Goal: Information Seeking & Learning: Learn about a topic

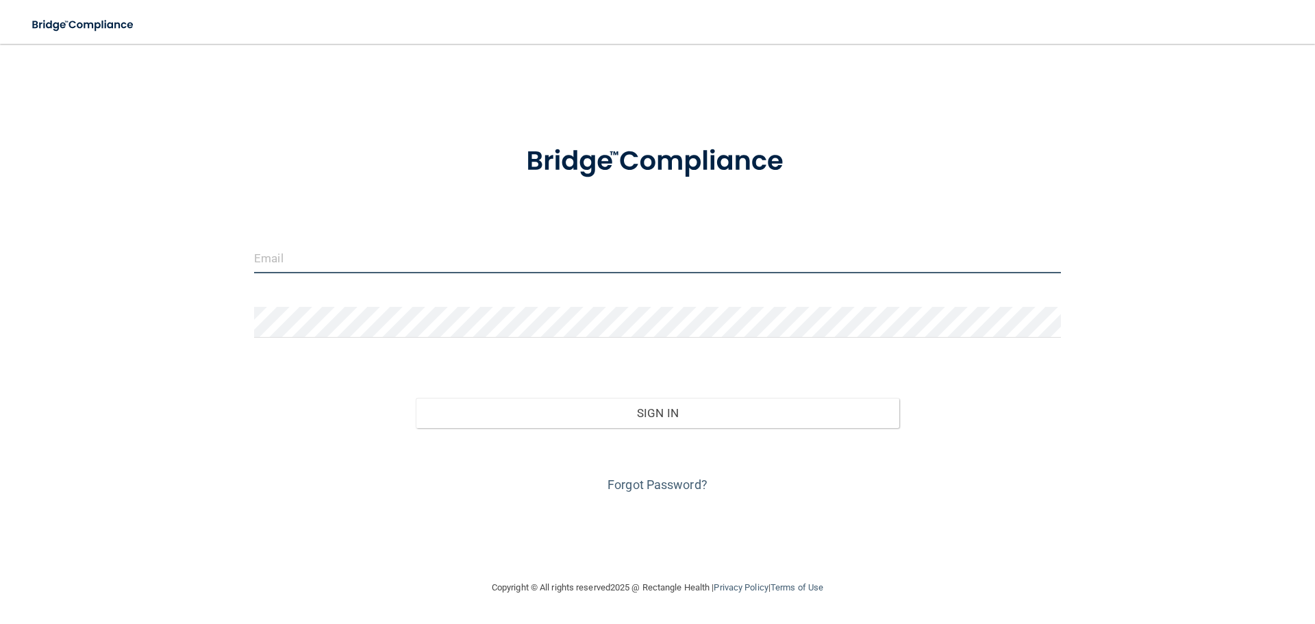
click at [269, 255] on input "email" at bounding box center [657, 257] width 807 height 31
click at [297, 258] on input "email" at bounding box center [657, 257] width 807 height 31
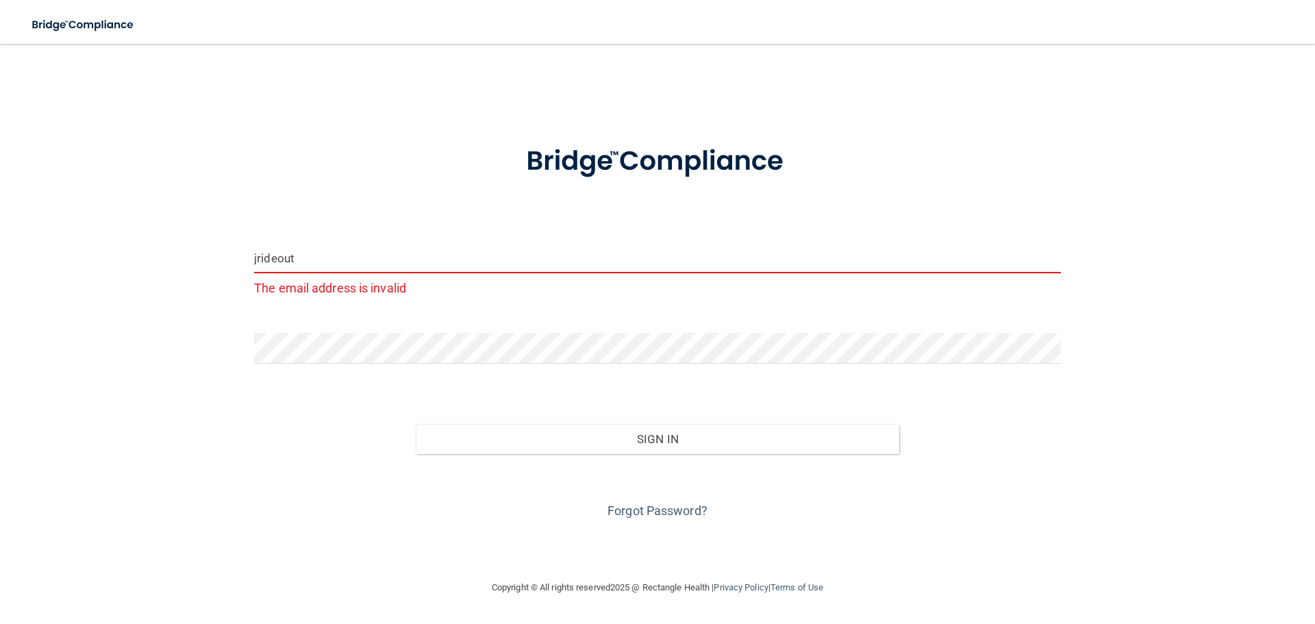
type input "[EMAIL_ADDRESS][DOMAIN_NAME]"
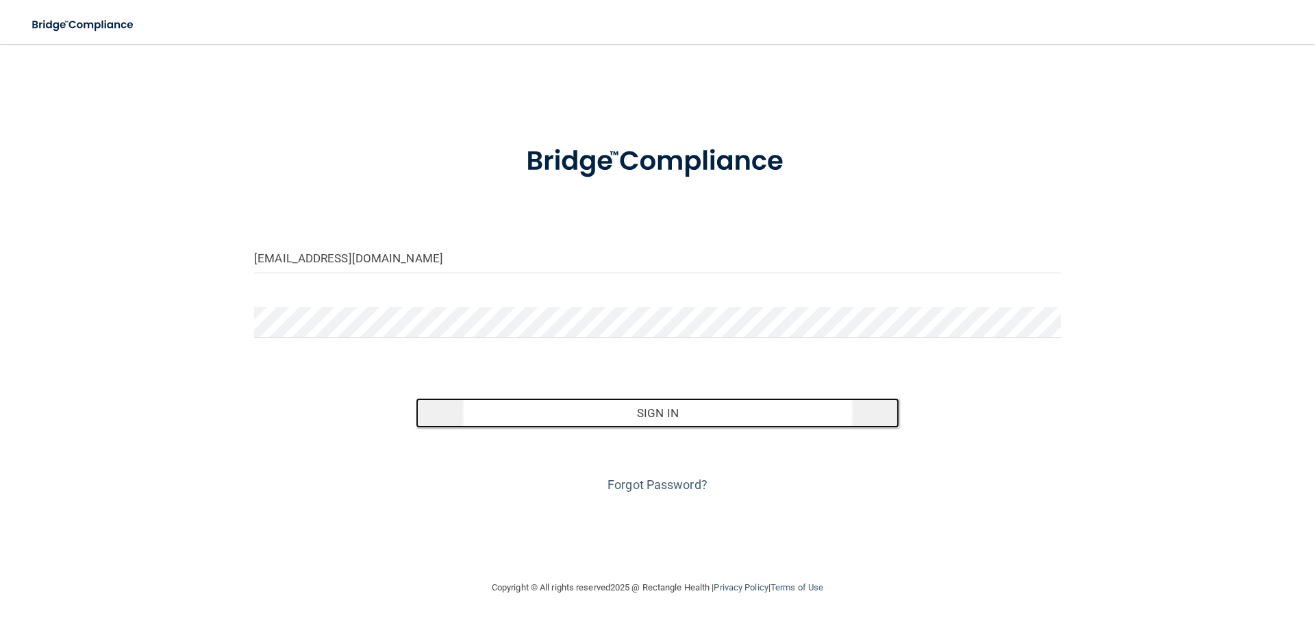
click at [677, 418] on button "Sign In" at bounding box center [658, 413] width 484 height 30
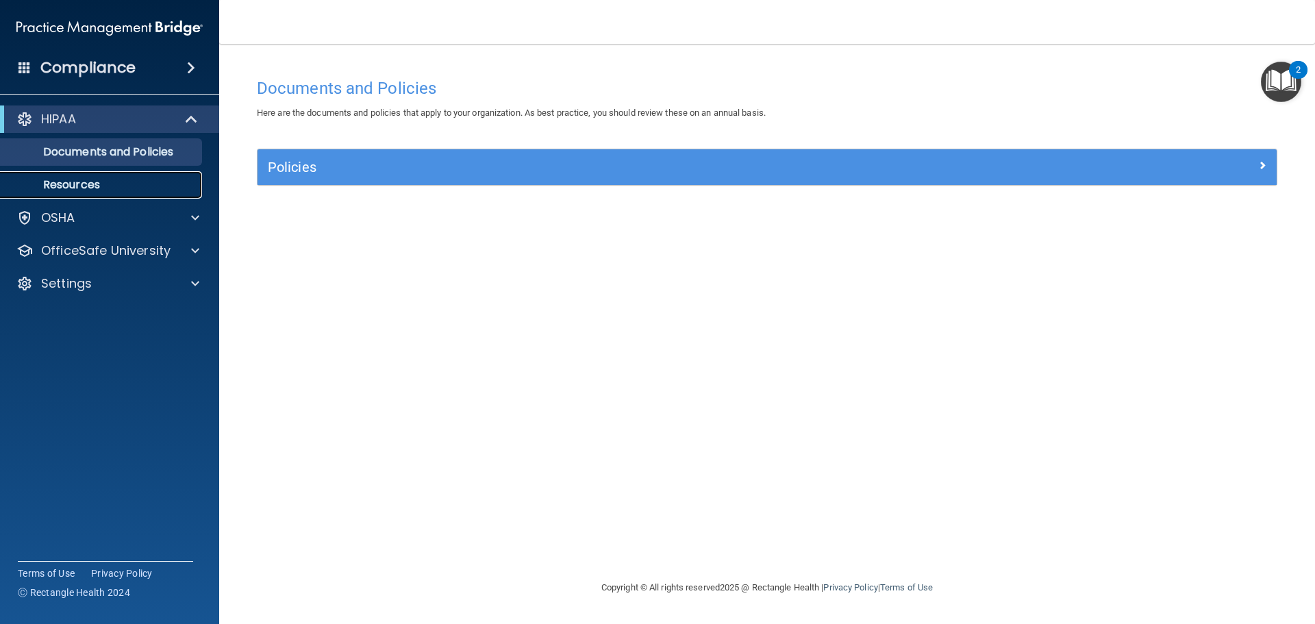
click at [92, 182] on p "Resources" at bounding box center [102, 185] width 187 height 14
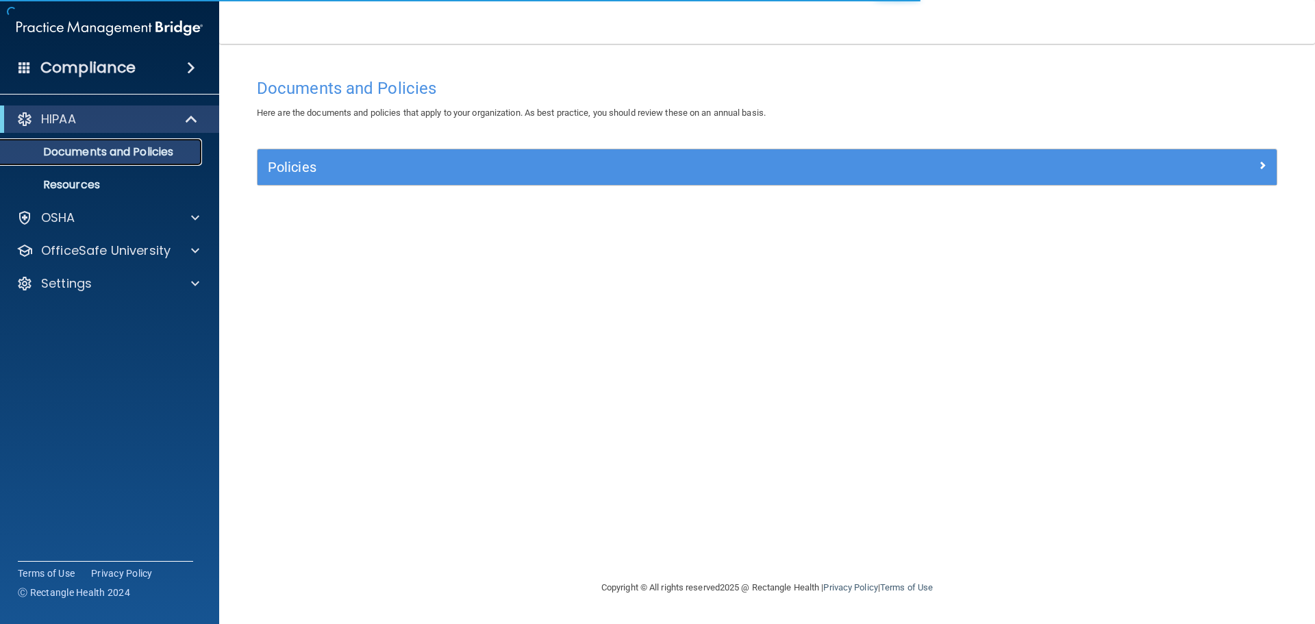
click at [79, 157] on p "Documents and Policies" at bounding box center [102, 152] width 187 height 14
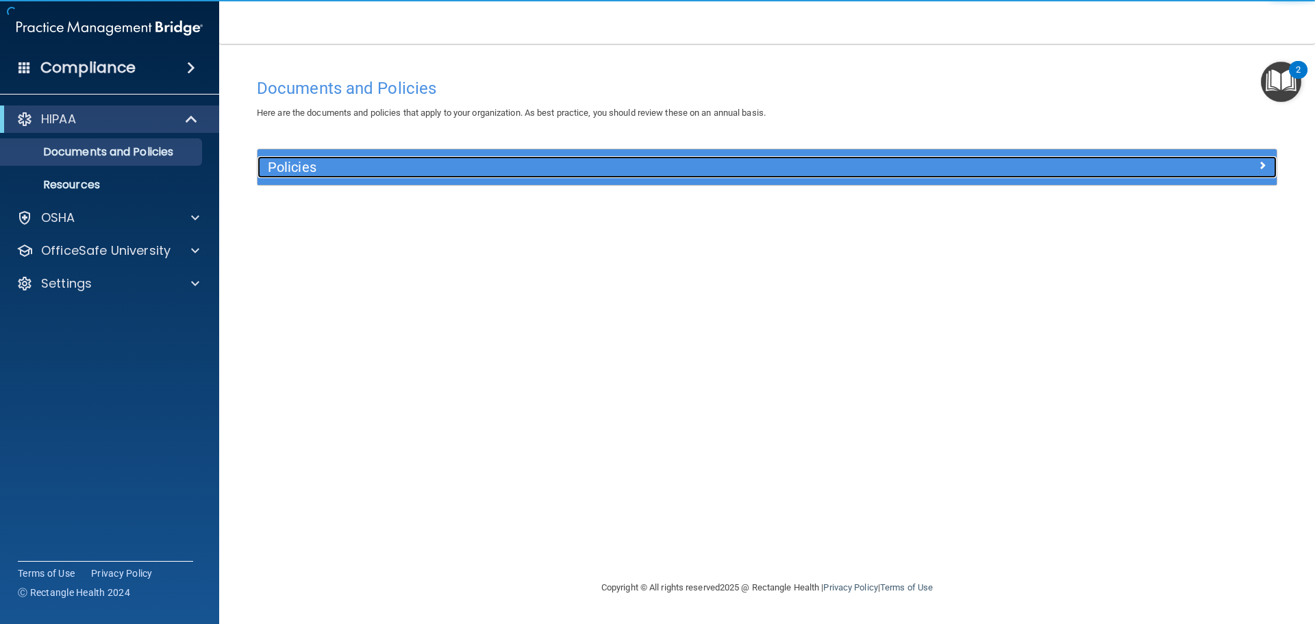
click at [1273, 171] on div at bounding box center [1149, 164] width 255 height 16
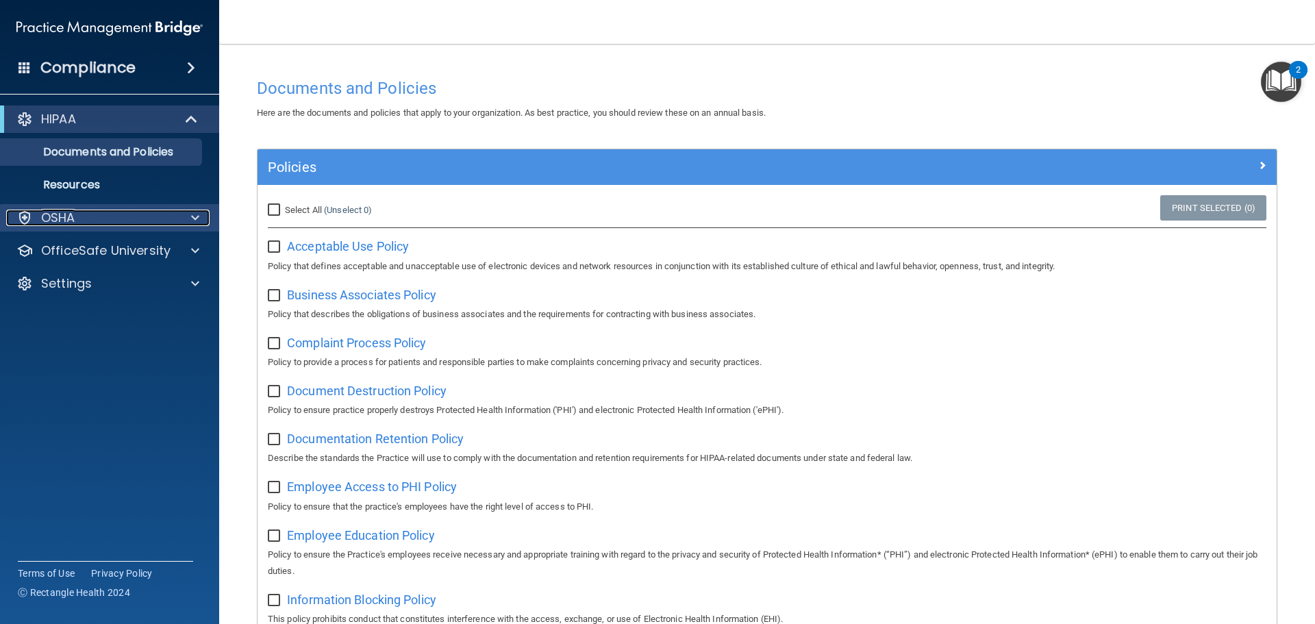
click at [190, 219] on div at bounding box center [193, 218] width 34 height 16
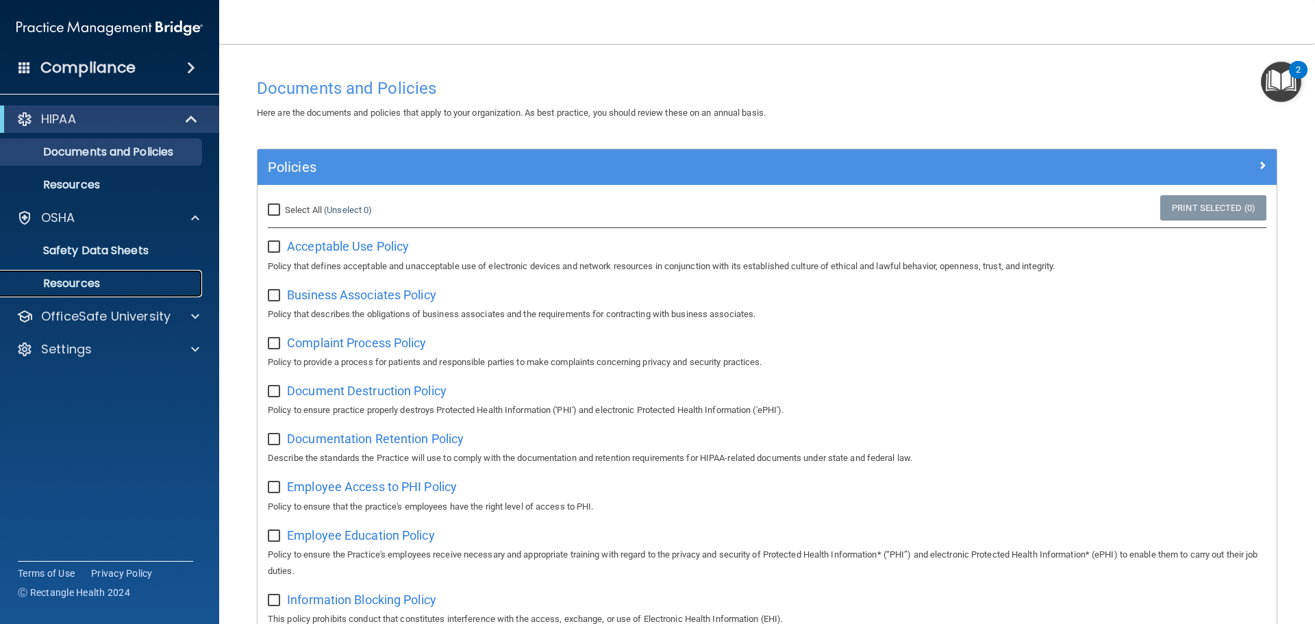
click at [101, 277] on p "Resources" at bounding box center [102, 284] width 187 height 14
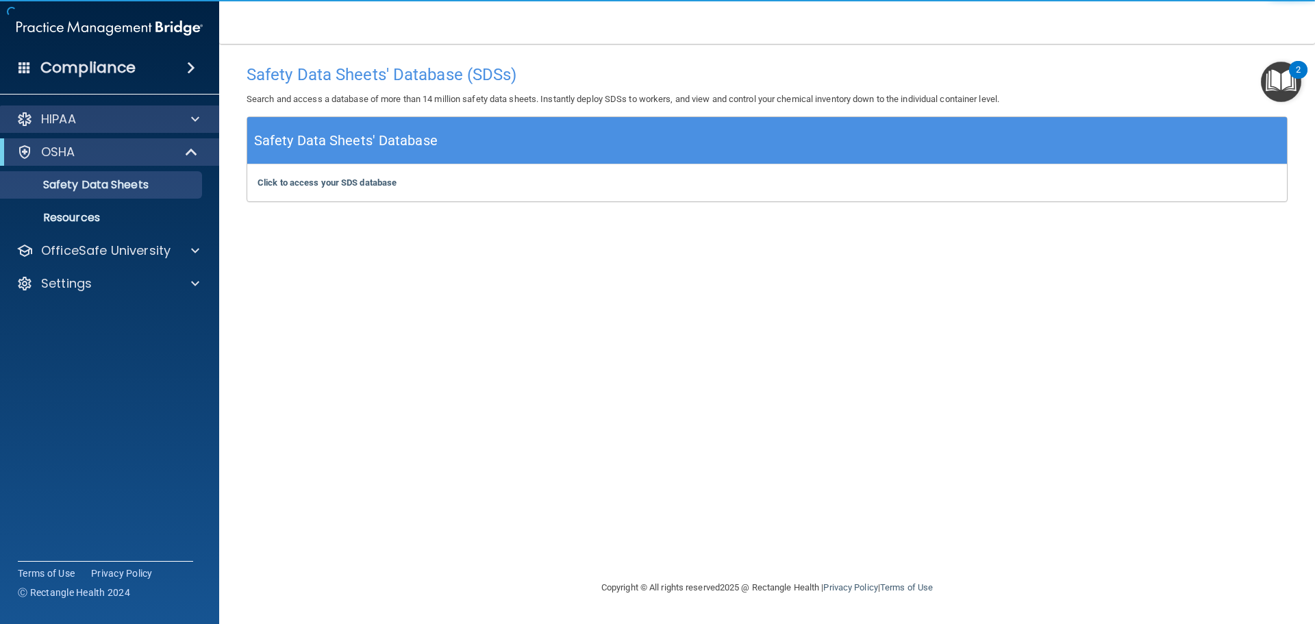
click at [189, 129] on div "HIPAA" at bounding box center [110, 118] width 220 height 27
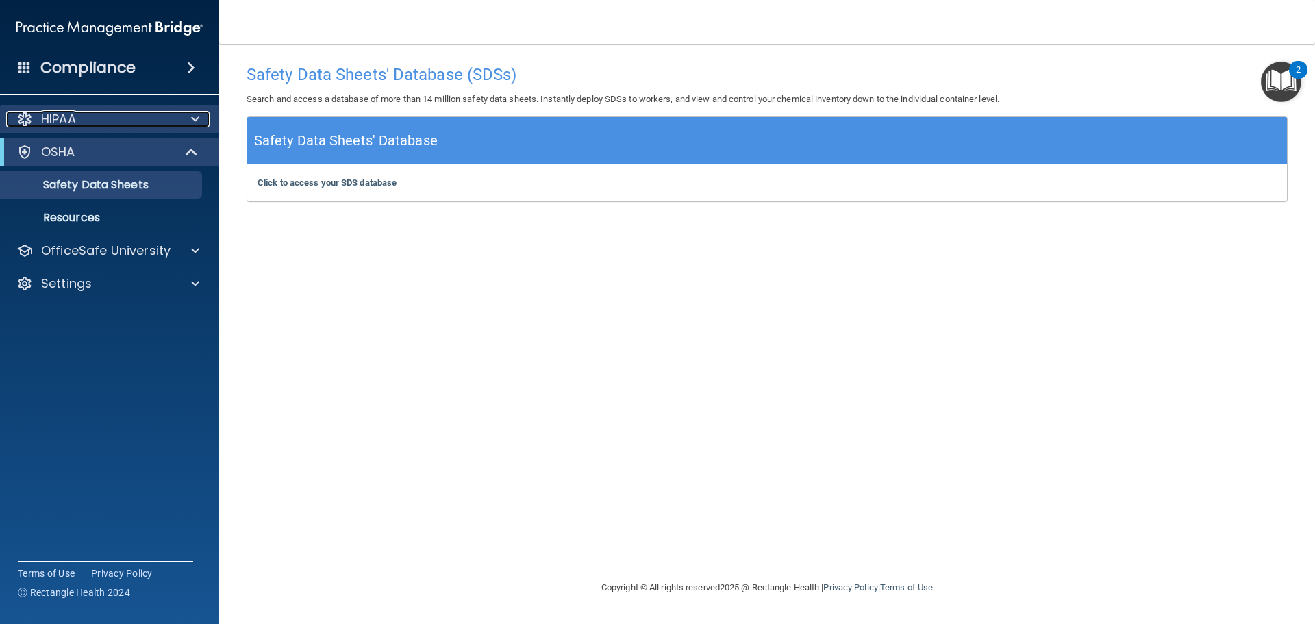
click at [200, 119] on div at bounding box center [193, 119] width 34 height 16
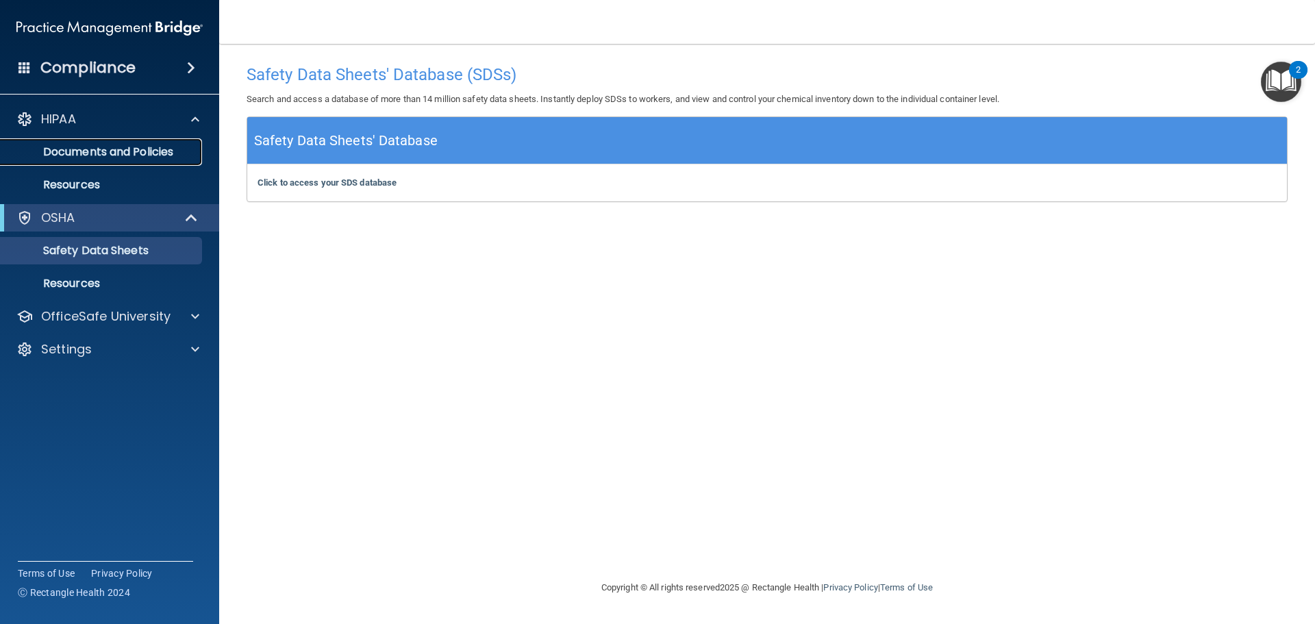
click at [78, 151] on p "Documents and Policies" at bounding box center [102, 152] width 187 height 14
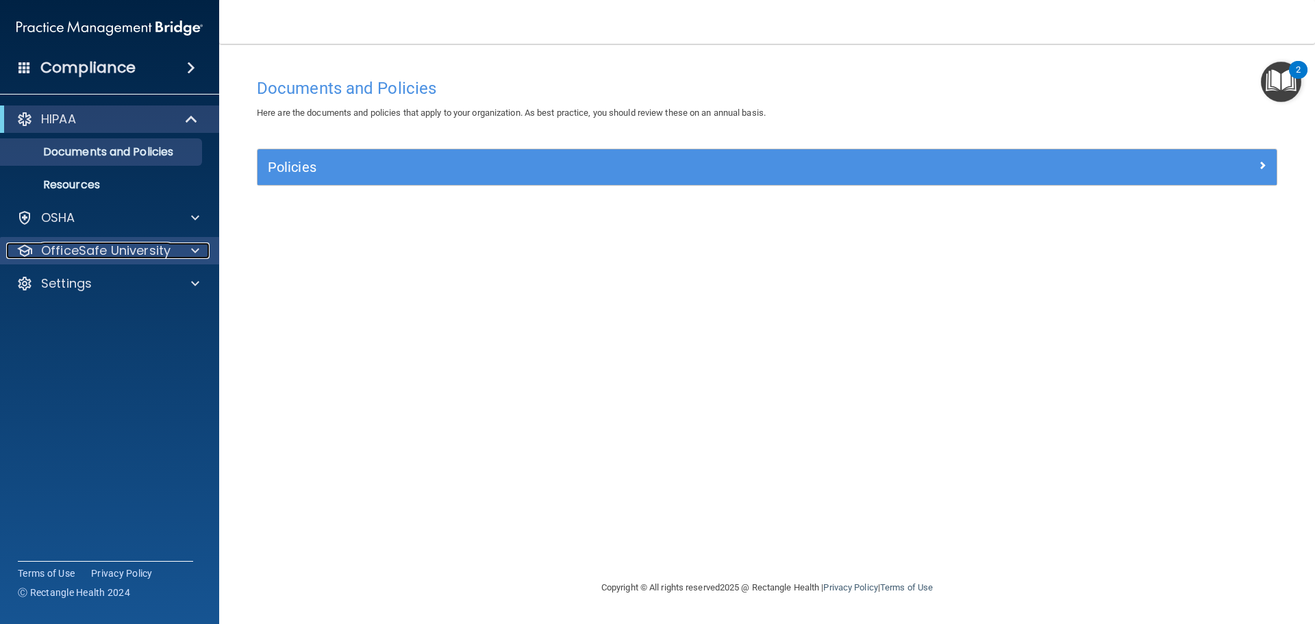
click at [180, 252] on div at bounding box center [193, 250] width 34 height 16
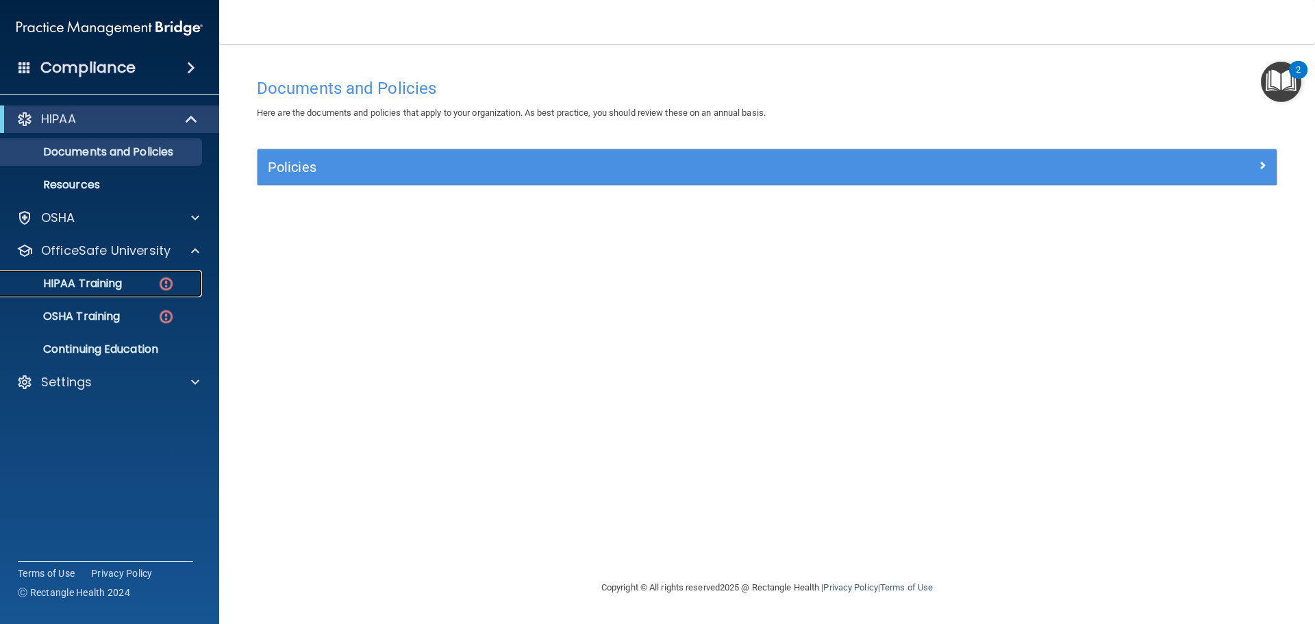
click at [105, 277] on p "HIPAA Training" at bounding box center [65, 284] width 113 height 14
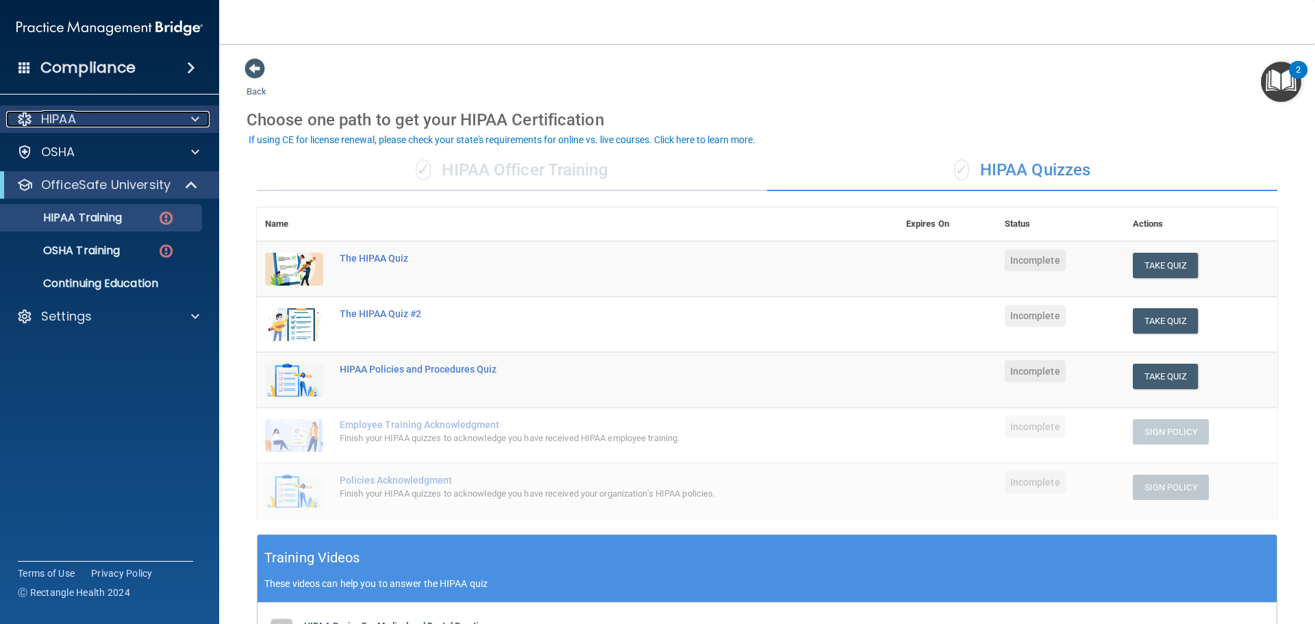
click at [88, 111] on div "HIPAA" at bounding box center [91, 119] width 170 height 16
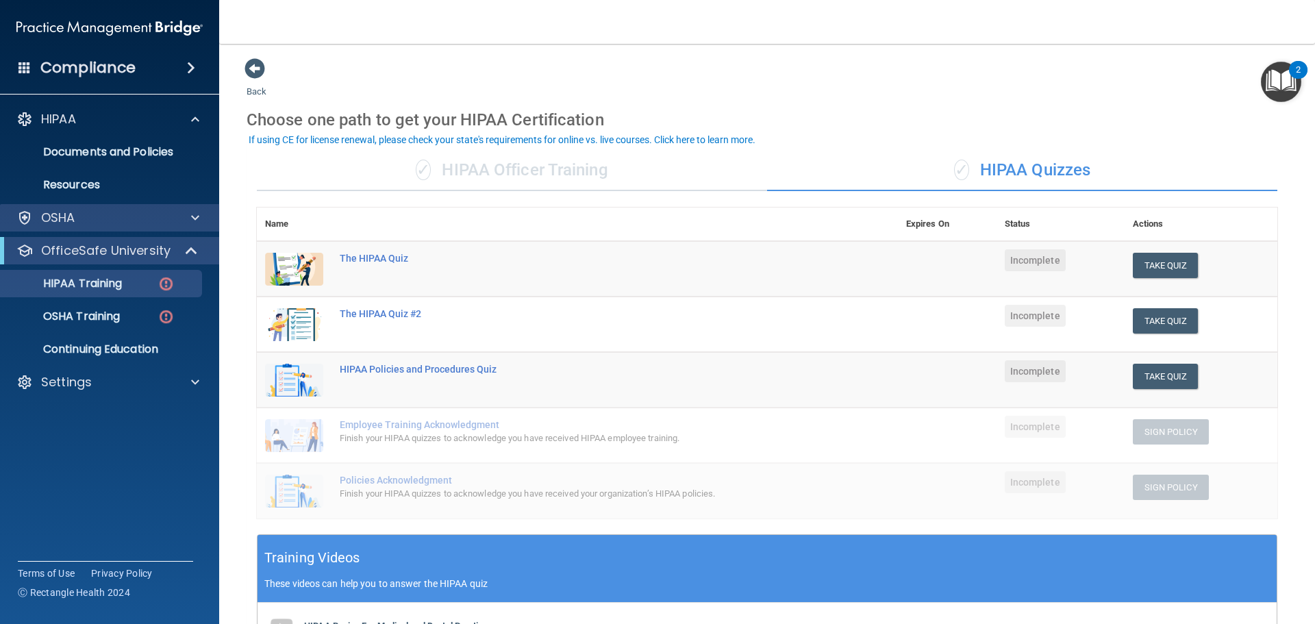
click at [186, 206] on div "OSHA" at bounding box center [110, 217] width 220 height 27
